Goal: Task Accomplishment & Management: Use online tool/utility

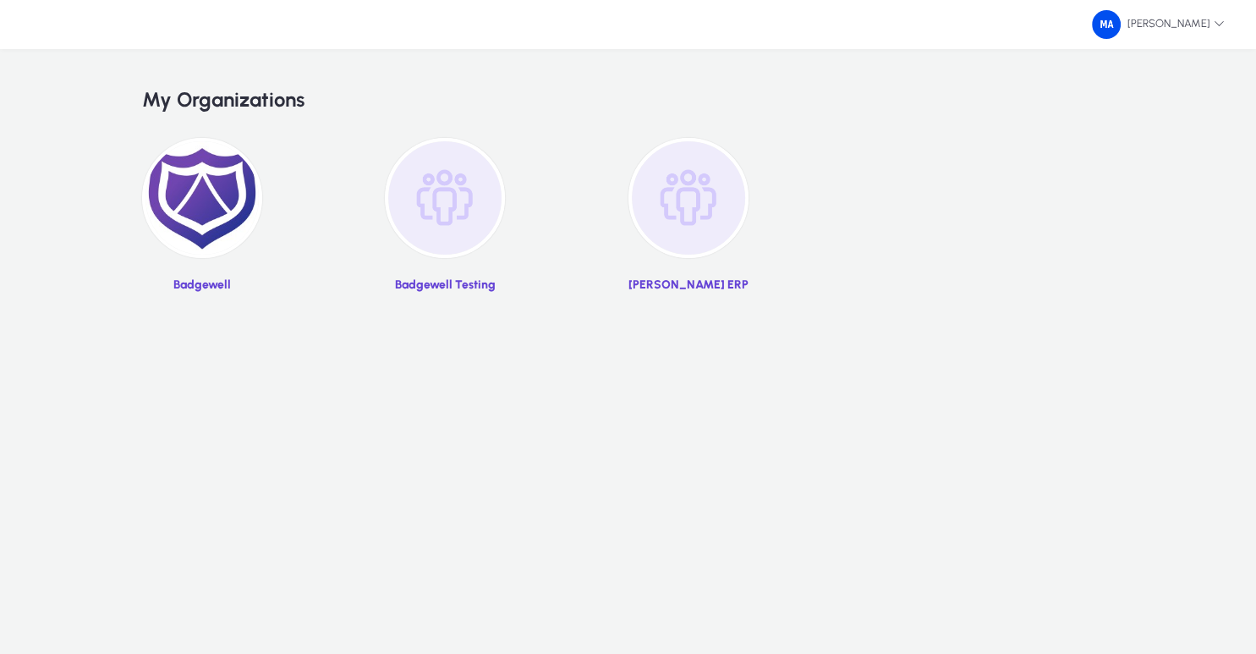
click at [213, 156] on img at bounding box center [202, 198] width 120 height 120
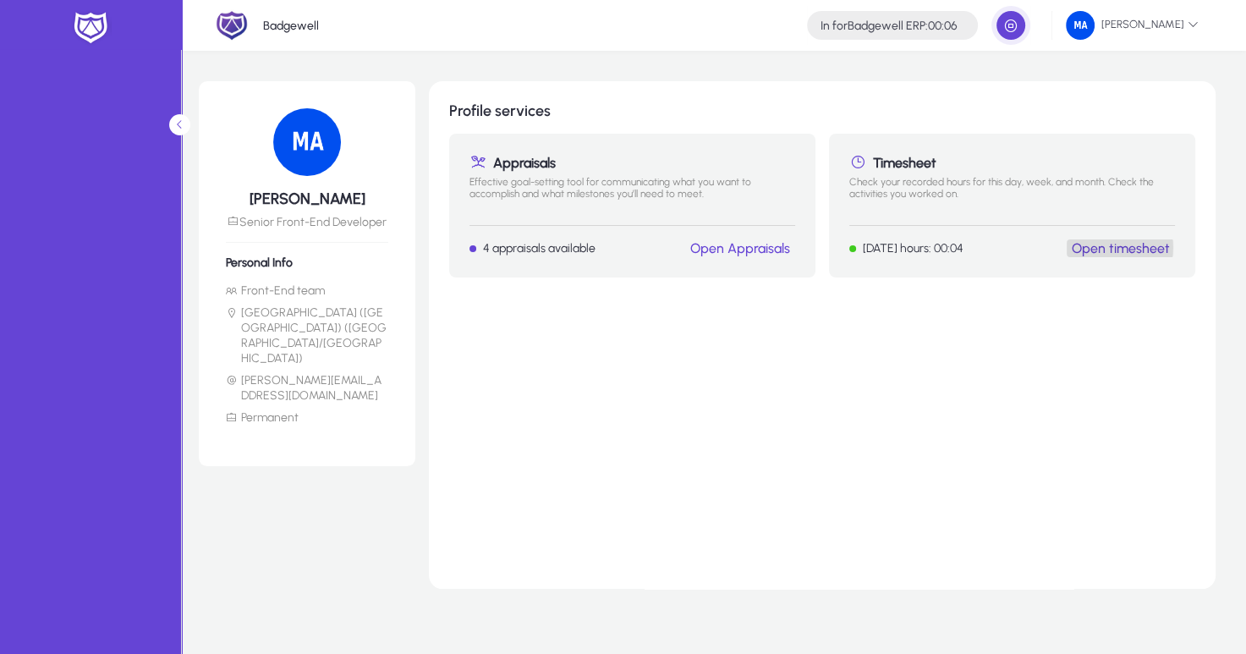
click at [1105, 247] on link "Open timesheet" at bounding box center [1120, 248] width 98 height 16
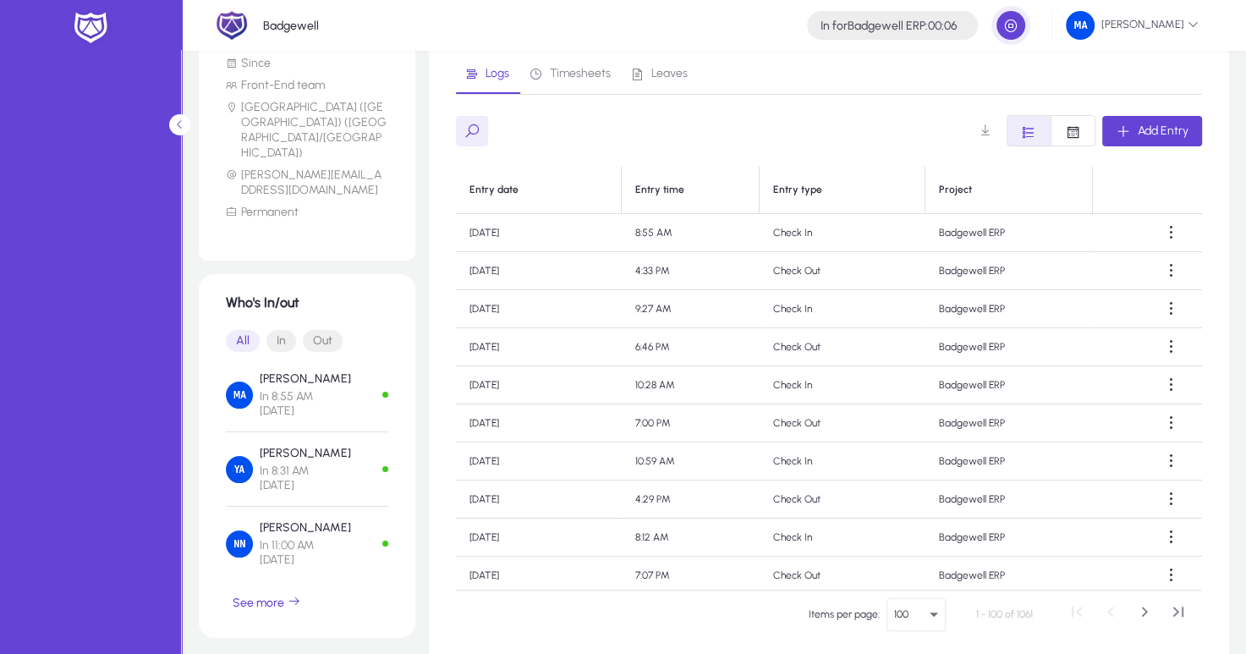
scroll to position [239, 0]
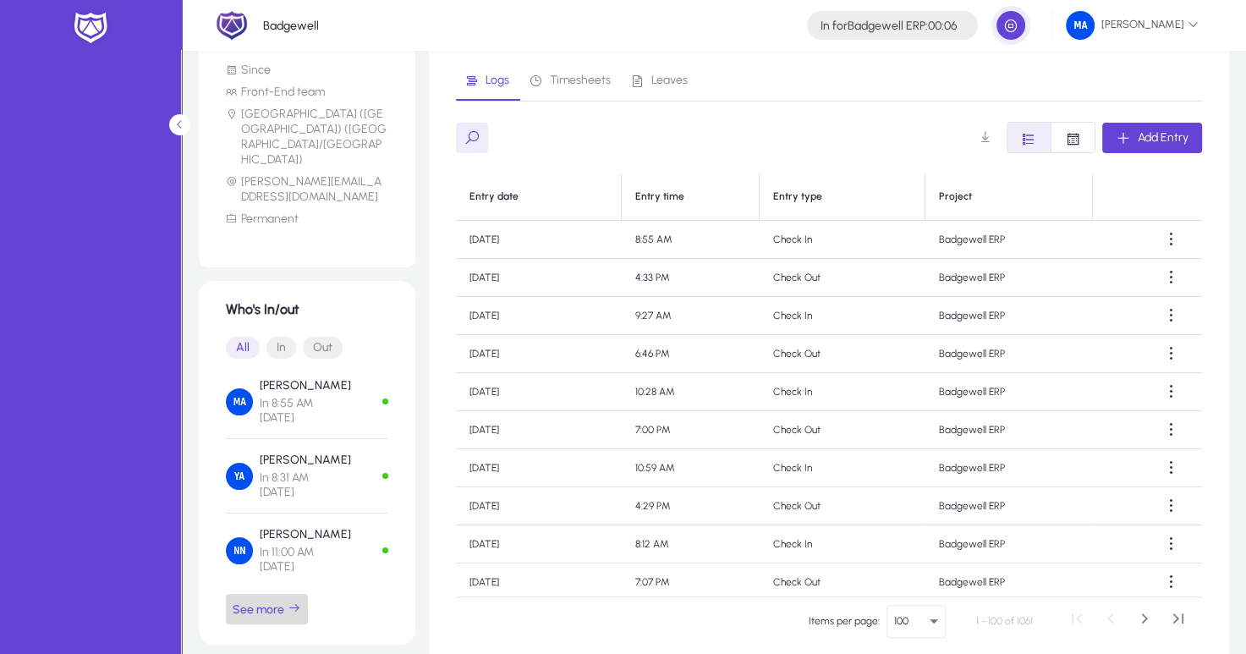
click at [243, 601] on span "See more" at bounding box center [267, 608] width 68 height 15
